Goal: Task Accomplishment & Management: Use online tool/utility

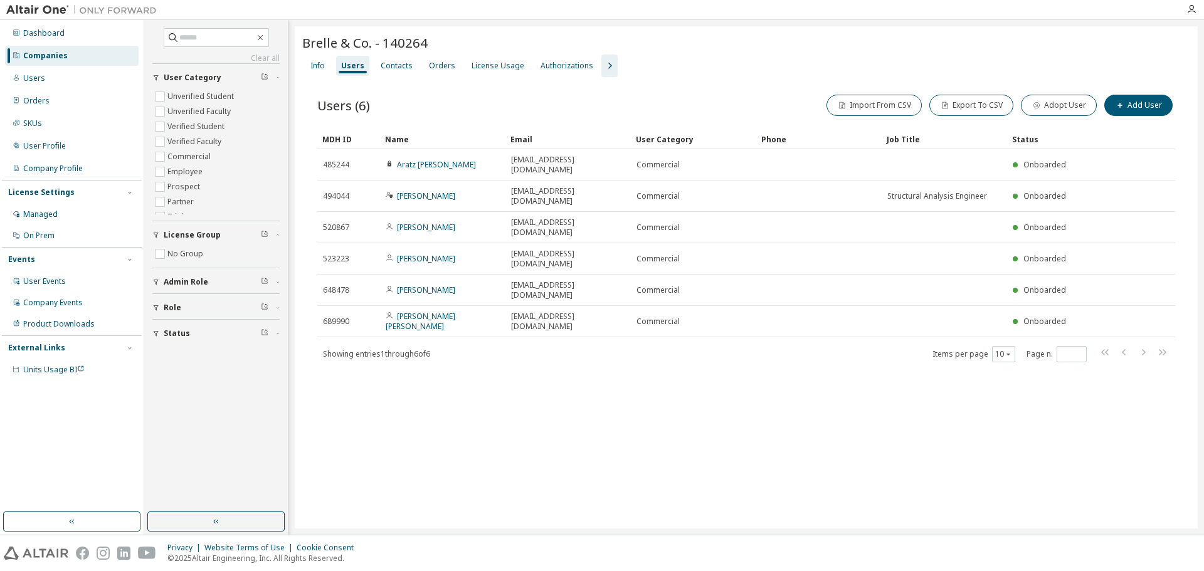
click at [399, 364] on div "Brelle & Co. - 140264 Clear Load Save Save As Field Operator Value Select filte…" at bounding box center [746, 277] width 903 height 502
click at [495, 65] on div "License Usage" at bounding box center [498, 66] width 53 height 10
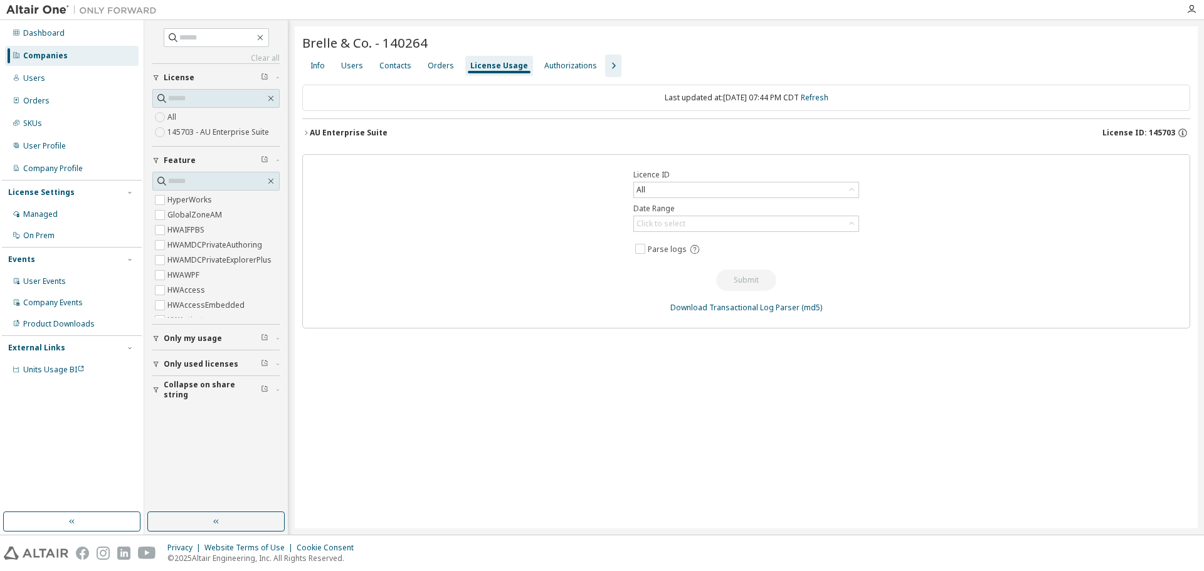
click at [302, 132] on icon "button" at bounding box center [306, 133] width 8 height 8
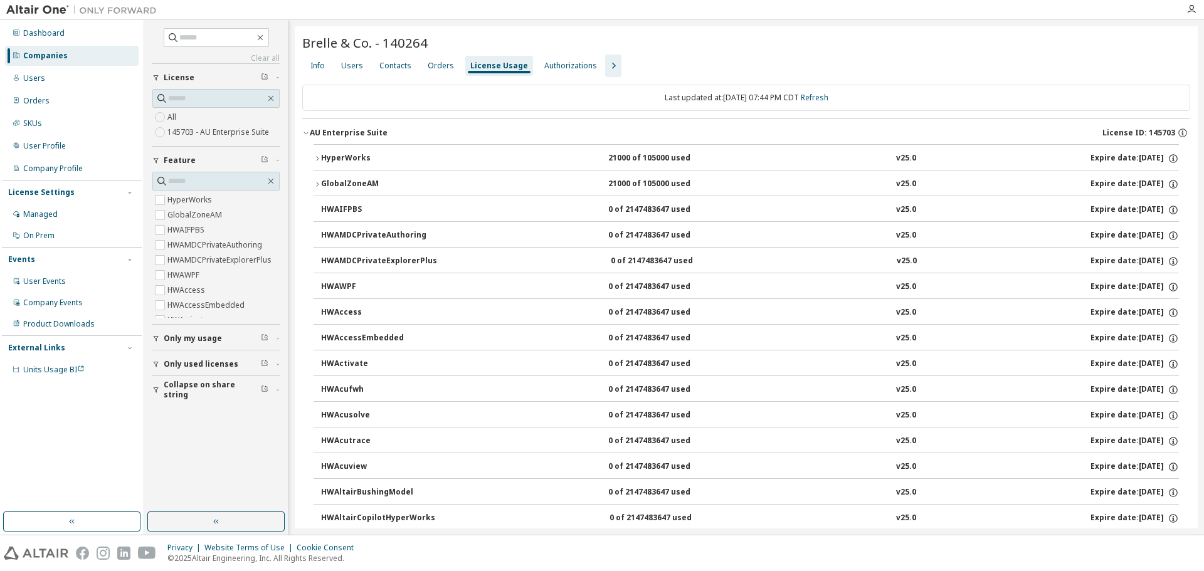
click at [317, 183] on icon "button" at bounding box center [318, 185] width 8 height 8
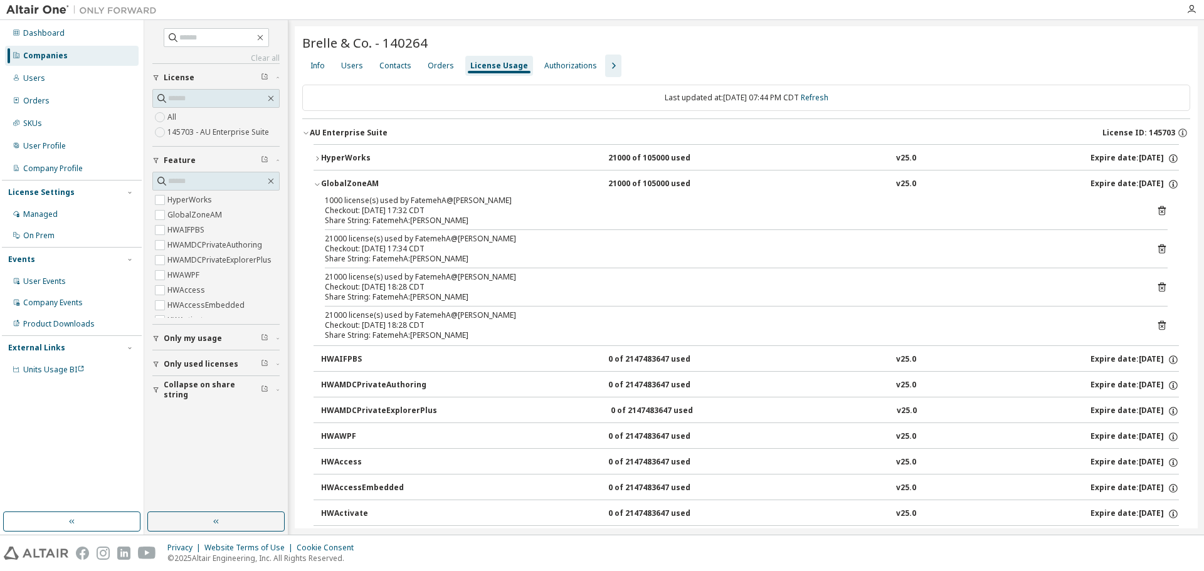
click at [320, 180] on button "GlobalZoneAM 21000 of 105000 used v25.0 Expire date: [DATE]" at bounding box center [746, 185] width 865 height 28
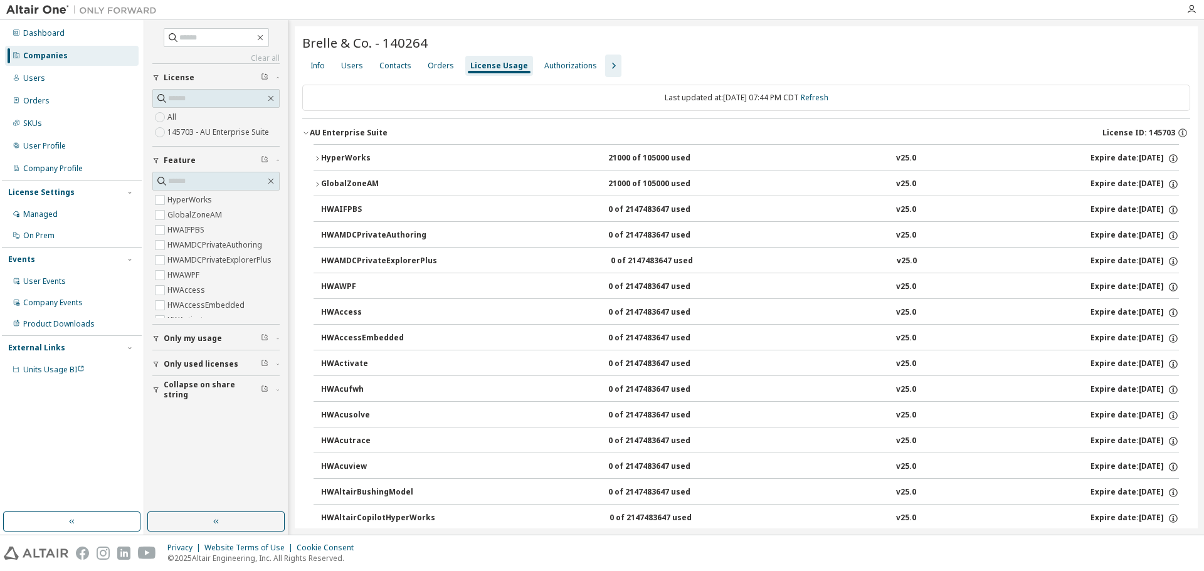
click at [706, 56] on div "Info Users Contacts Orders License Usage Authorizations" at bounding box center [746, 66] width 888 height 23
click at [359, 66] on div "Users" at bounding box center [352, 66] width 22 height 10
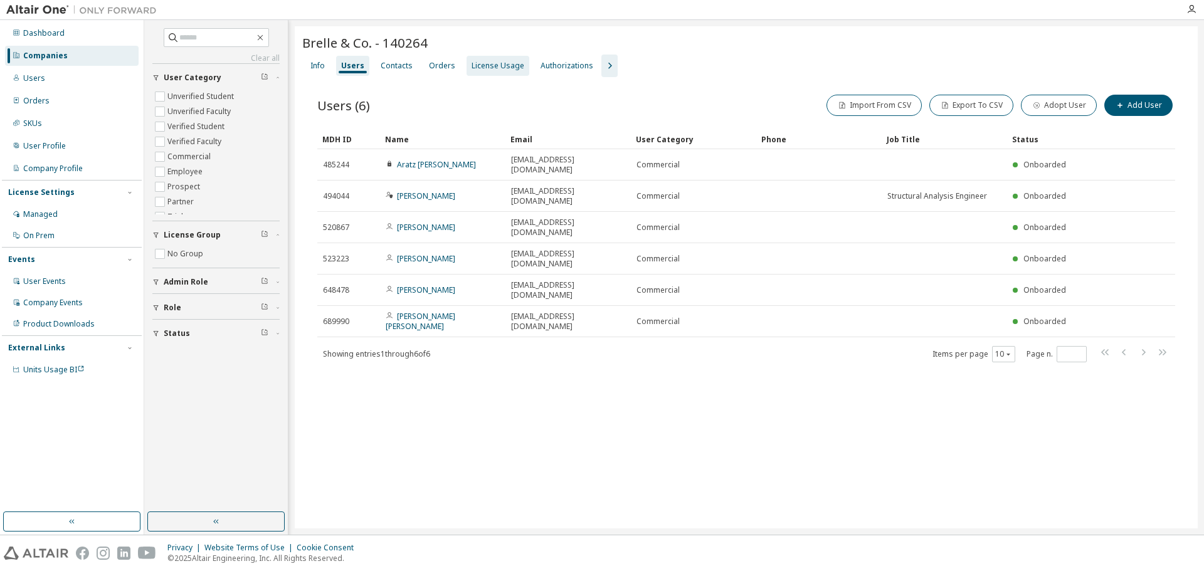
click at [500, 64] on div "License Usage" at bounding box center [498, 66] width 53 height 10
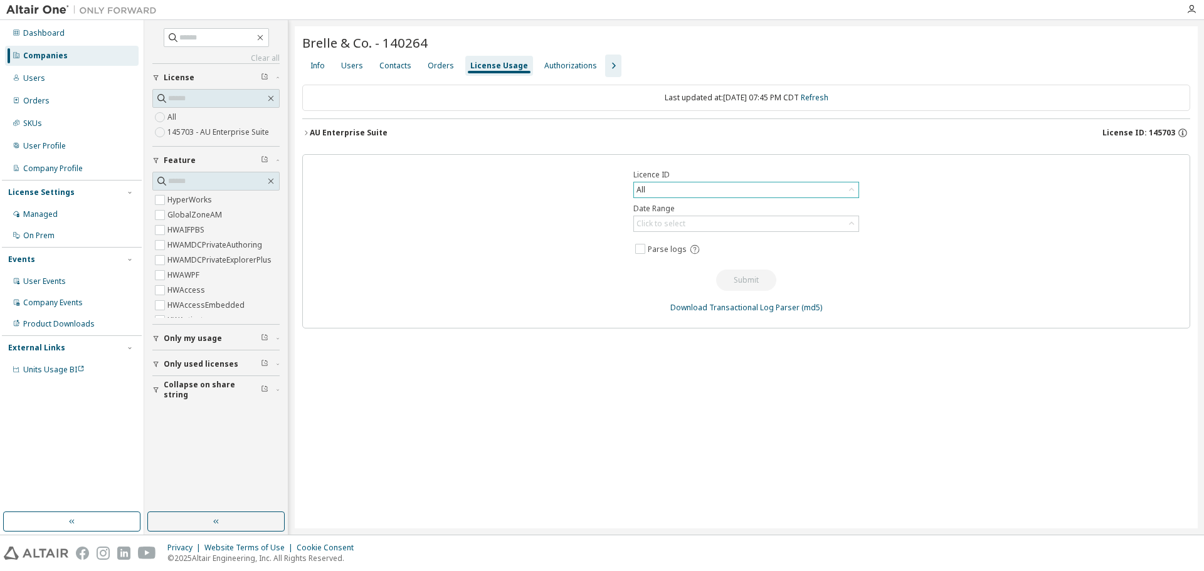
click at [682, 187] on div "All" at bounding box center [746, 189] width 225 height 15
click at [705, 226] on div "Click to select" at bounding box center [746, 223] width 225 height 15
click at [695, 290] on li "Custom Date Range" at bounding box center [746, 291] width 222 height 16
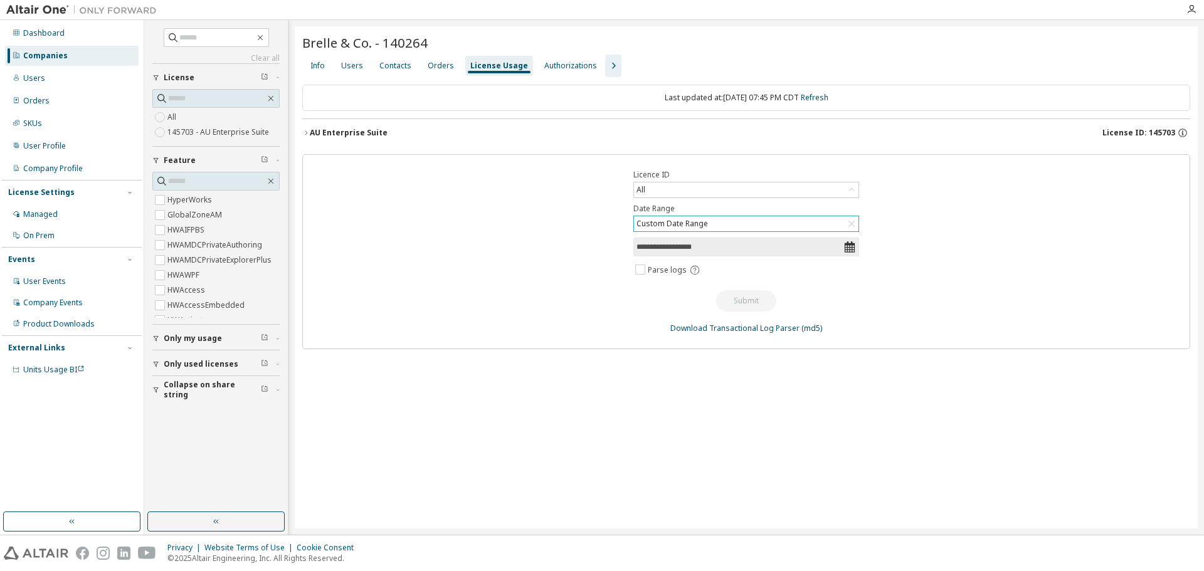
click at [849, 248] on icon at bounding box center [849, 247] width 13 height 13
click at [687, 246] on input "**********" at bounding box center [740, 247] width 207 height 13
select select "*"
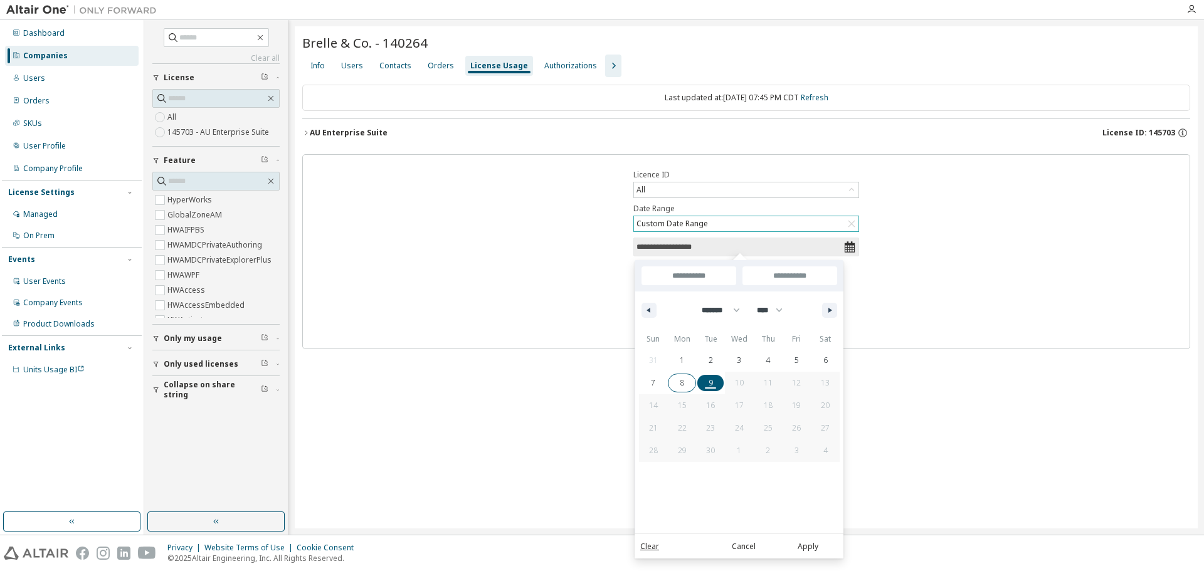
click at [680, 383] on span "8" at bounding box center [682, 383] width 4 height 23
type input "*"
type input "**********"
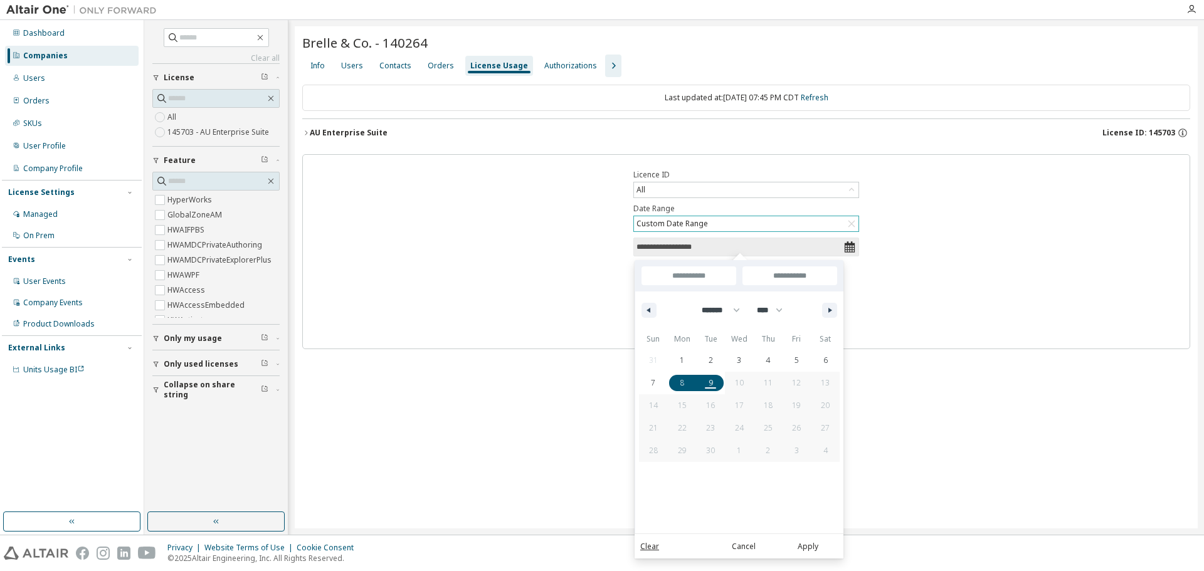
drag, startPoint x: 691, startPoint y: 381, endPoint x: 716, endPoint y: 381, distance: 25.1
click at [716, 381] on div "31 1 2 3 4 5 6 7 8 9 10 11 12 13 14 15 16 17 18 19 20 21 22 23 24 25 26 27 28 2…" at bounding box center [739, 405] width 201 height 113
type input "*"
type input "**********"
click at [806, 547] on button "Apply" at bounding box center [808, 547] width 60 height 14
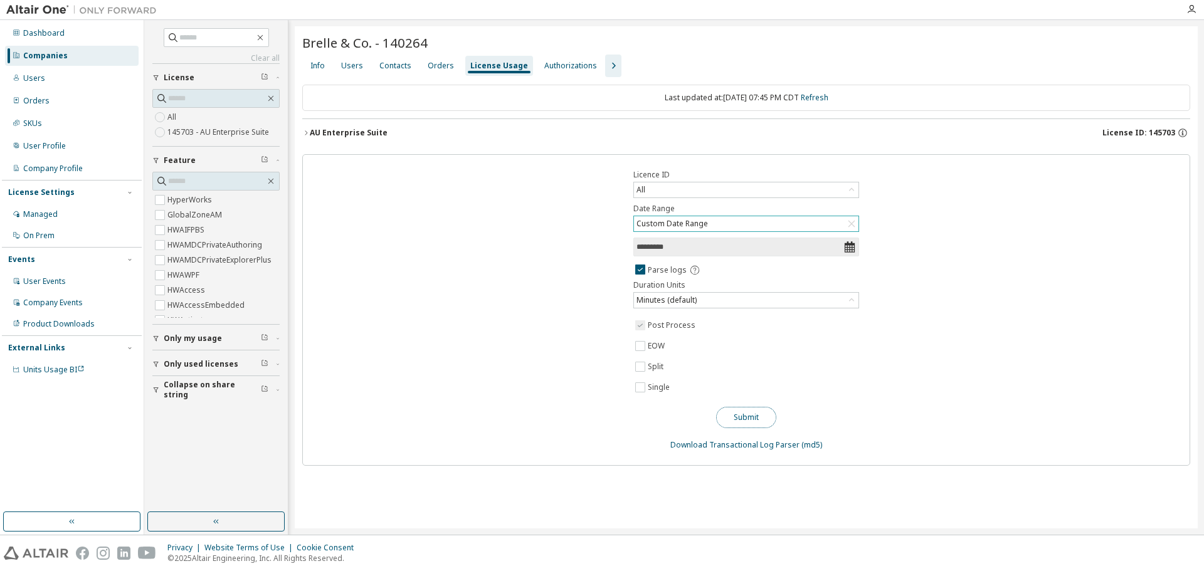
click at [734, 413] on button "Submit" at bounding box center [746, 417] width 60 height 21
